Goal: Transaction & Acquisition: Purchase product/service

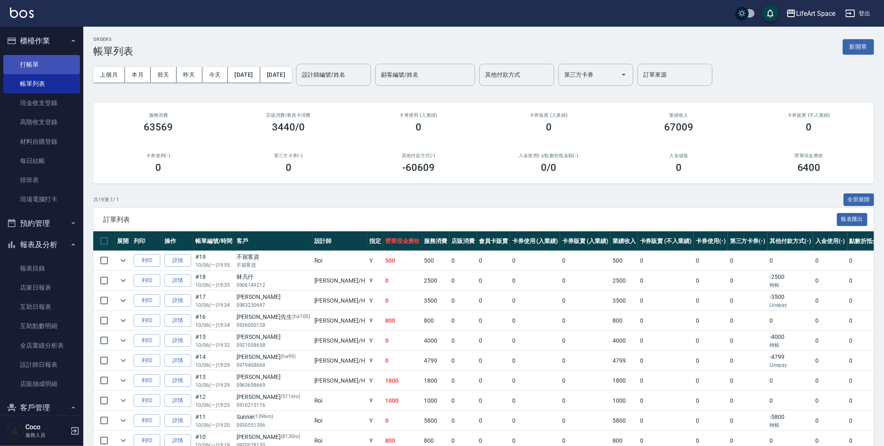
click at [38, 63] on link "打帳單" at bounding box center [41, 64] width 77 height 19
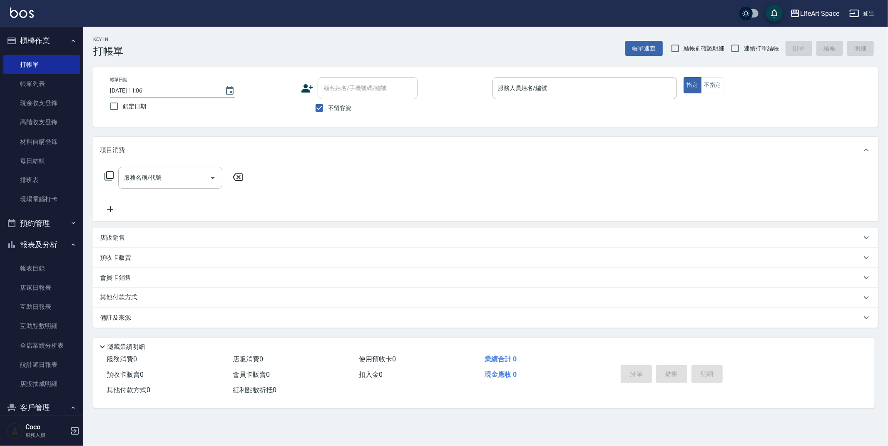
click at [308, 89] on icon at bounding box center [308, 88] width 12 height 8
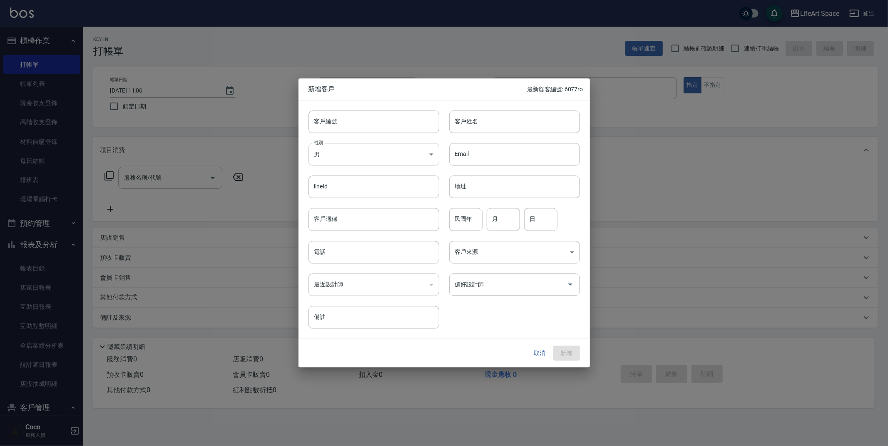
click at [381, 160] on body "LifeArt Space 登出 櫃檯作業 打帳單 帳單列表 現金收支登錄 高階收支登錄 材料自購登錄 每日結帳 排班表 現場電腦打卡 預約管理 預約管理 單…" at bounding box center [444, 223] width 888 height 446
drag, startPoint x: 369, startPoint y: 219, endPoint x: 375, endPoint y: 207, distance: 12.9
click at [369, 219] on div at bounding box center [444, 223] width 888 height 446
click at [395, 153] on body "LifeArt Space 登出 櫃檯作業 打帳單 帳單列表 現金收支登錄 高階收支登錄 材料自購登錄 每日結帳 排班表 現場電腦打卡 預約管理 預約管理 單…" at bounding box center [444, 223] width 888 height 446
click at [381, 206] on li "女" at bounding box center [374, 204] width 131 height 14
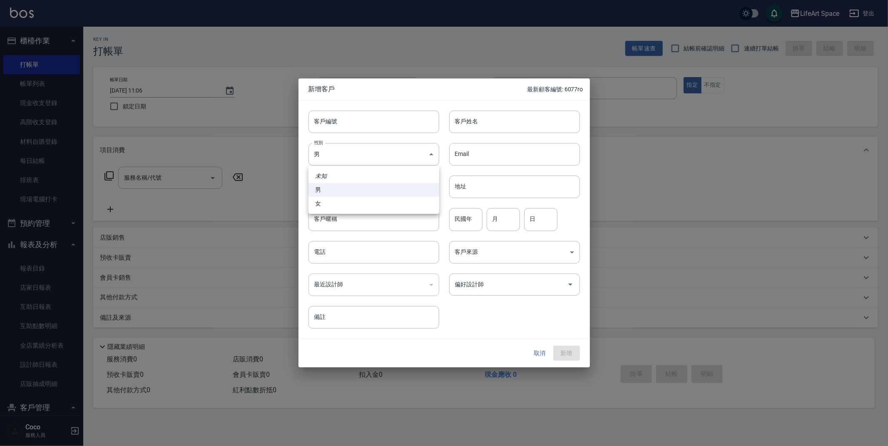
type input "[DEMOGRAPHIC_DATA]"
click at [490, 129] on input "客戶姓名" at bounding box center [514, 121] width 131 height 22
type input "[PERSON_NAME]"
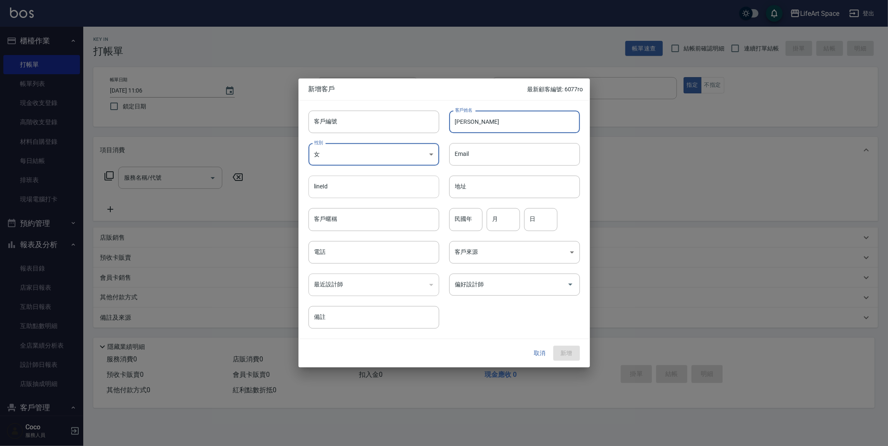
click at [396, 194] on input "lineId" at bounding box center [374, 187] width 131 height 22
click at [388, 228] on input "客戶暱稱" at bounding box center [374, 219] width 131 height 22
click at [380, 250] on input "電話" at bounding box center [374, 252] width 131 height 22
click at [514, 293] on div "偏好設計師" at bounding box center [514, 284] width 131 height 22
type input "0912920207"
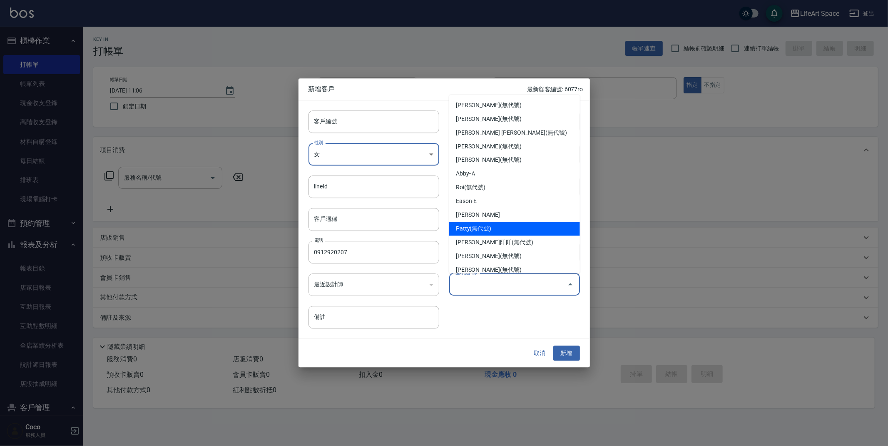
click at [503, 224] on li "Patty(無代號)" at bounding box center [514, 229] width 131 height 14
type input "Patty"
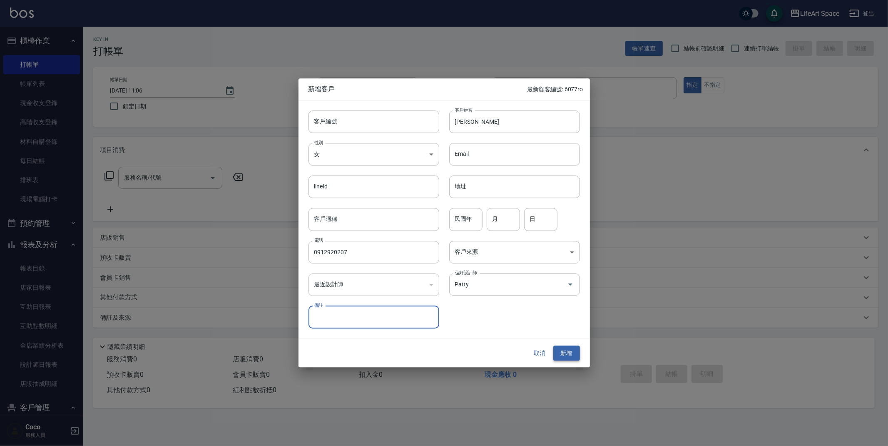
click at [563, 351] on button "新增" at bounding box center [566, 352] width 27 height 15
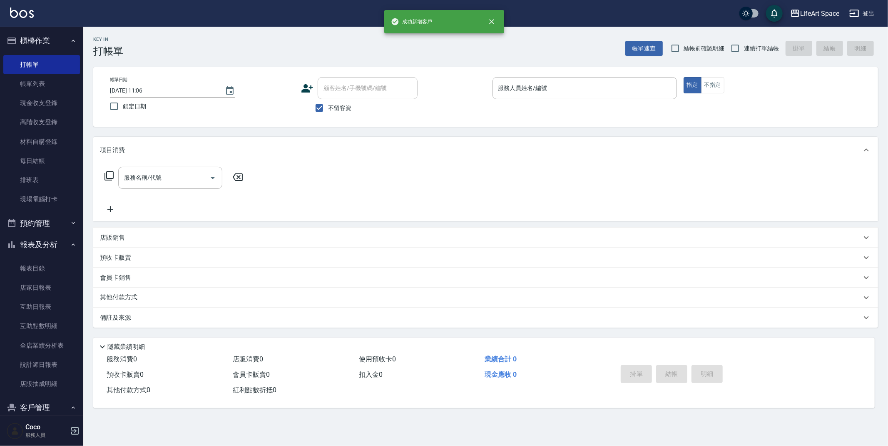
click at [312, 87] on icon at bounding box center [308, 88] width 12 height 8
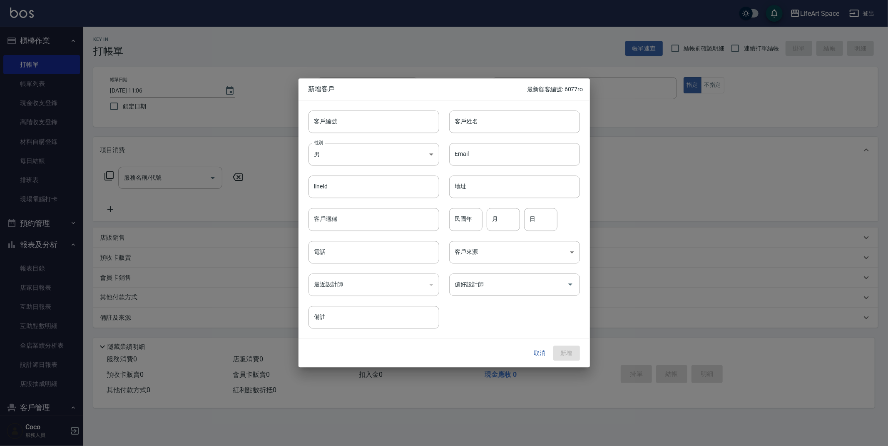
click at [544, 355] on button "取消" at bounding box center [540, 352] width 27 height 15
